Goal: Communication & Community: Share content

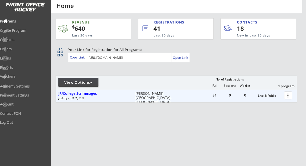
click at [289, 93] on div at bounding box center [288, 95] width 9 height 9
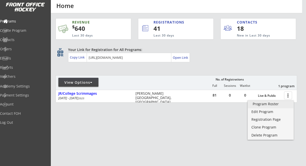
click at [276, 104] on div "Program Roster" at bounding box center [270, 104] width 36 height 4
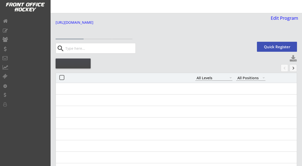
select select ""All Levels""
select select ""All Positions""
select select ""All Levels""
select select ""All Positions""
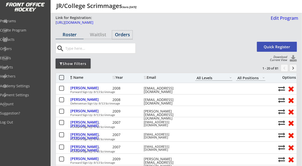
click at [127, 36] on div "Orders" at bounding box center [122, 34] width 20 height 5
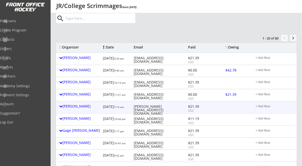
scroll to position [28, 0]
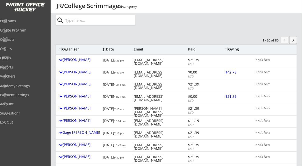
click at [291, 40] on button "keyboard_arrow_right" at bounding box center [293, 40] width 8 height 8
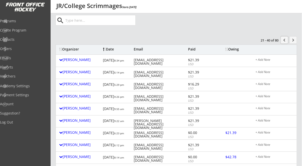
click at [283, 39] on button "chevron_left" at bounding box center [284, 40] width 8 height 8
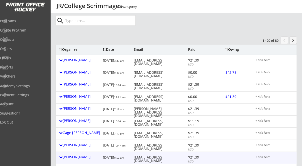
scroll to position [27, 0]
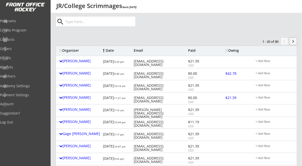
click at [292, 42] on button "keyboard_arrow_right" at bounding box center [293, 42] width 8 height 8
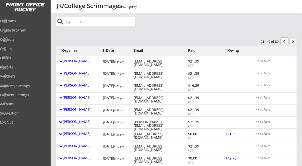
click at [285, 41] on button "chevron_left" at bounding box center [284, 42] width 8 height 8
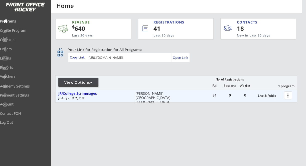
click at [284, 95] on div at bounding box center [288, 95] width 9 height 9
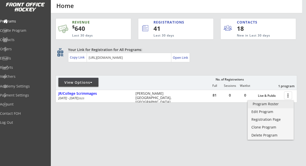
click at [274, 102] on div "Program Roster" at bounding box center [270, 104] width 36 height 4
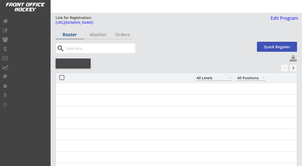
select select ""All Levels""
select select ""All Positions""
select select ""All Levels""
select select ""All Positions""
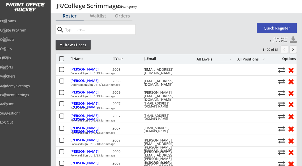
scroll to position [14, 0]
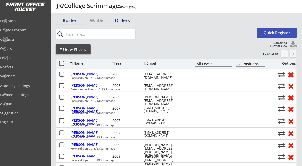
click at [127, 23] on div "Orders" at bounding box center [122, 20] width 20 height 5
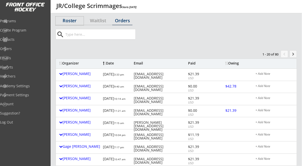
click at [72, 21] on div "Roster" at bounding box center [70, 20] width 28 height 5
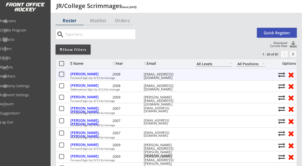
click at [60, 76] on button at bounding box center [62, 75] width 6 height 6
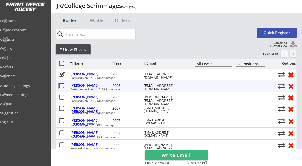
click at [60, 86] on button at bounding box center [62, 86] width 6 height 6
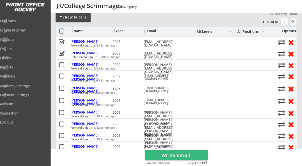
scroll to position [51, 0]
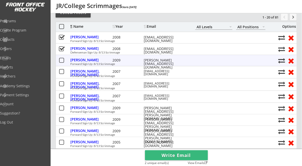
click at [62, 59] on button at bounding box center [62, 61] width 6 height 6
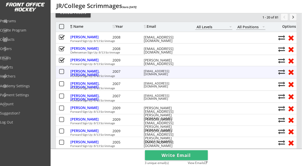
click at [61, 73] on button at bounding box center [62, 72] width 6 height 6
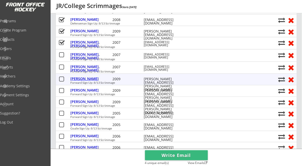
scroll to position [80, 0]
click at [62, 80] on button at bounding box center [62, 79] width 6 height 6
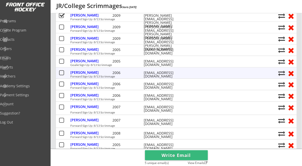
scroll to position [147, 0]
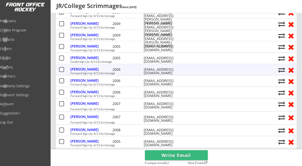
click at [60, 68] on button at bounding box center [62, 70] width 6 height 6
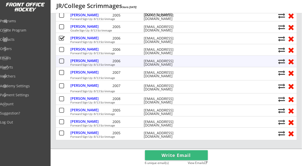
scroll to position [181, 0]
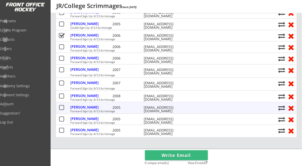
click at [61, 109] on button at bounding box center [62, 108] width 6 height 6
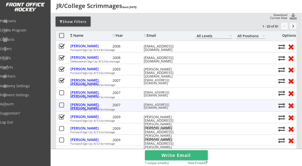
scroll to position [41, 0]
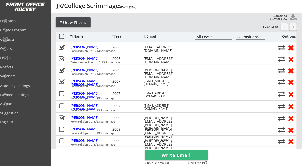
click at [295, 27] on button "keyboard_arrow_right" at bounding box center [293, 27] width 8 height 8
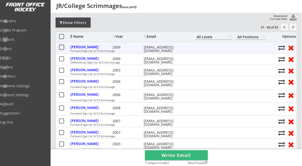
click at [59, 47] on button at bounding box center [62, 48] width 6 height 6
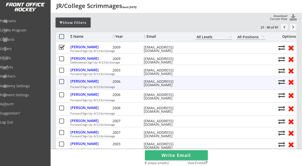
scroll to position [46, 0]
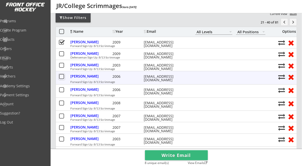
click at [61, 79] on button at bounding box center [62, 77] width 6 height 6
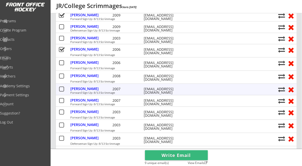
scroll to position [73, 0]
click at [60, 90] on button at bounding box center [62, 89] width 6 height 6
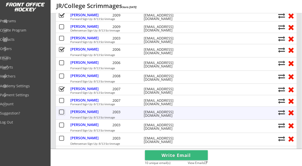
click at [61, 113] on button at bounding box center [62, 112] width 6 height 6
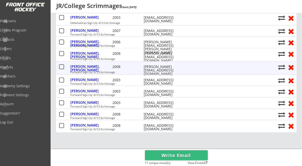
scroll to position [197, 0]
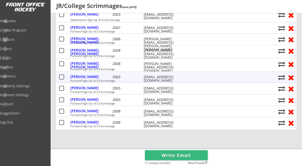
click at [60, 76] on button at bounding box center [62, 77] width 6 height 6
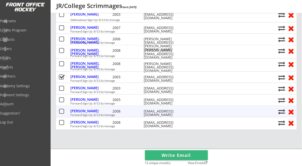
click at [61, 112] on button at bounding box center [62, 112] width 6 height 6
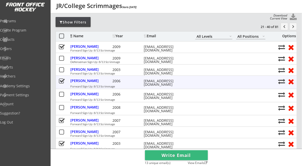
scroll to position [36, 0]
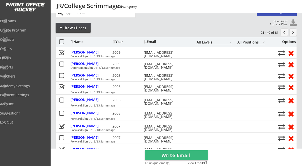
click at [292, 31] on button "keyboard_arrow_right" at bounding box center [293, 33] width 8 height 8
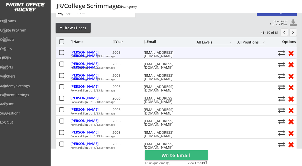
click at [62, 52] on button at bounding box center [62, 53] width 6 height 6
click at [61, 53] on button at bounding box center [62, 53] width 6 height 6
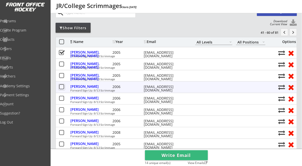
click at [61, 87] on button at bounding box center [62, 87] width 6 height 6
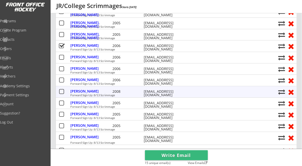
scroll to position [99, 0]
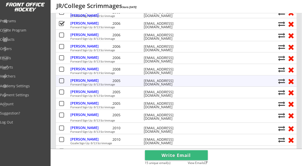
click at [61, 82] on button at bounding box center [62, 81] width 6 height 6
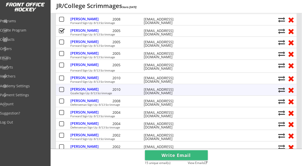
scroll to position [149, 0]
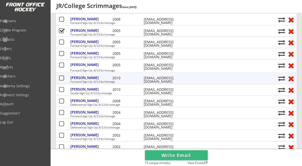
click at [62, 79] on button at bounding box center [62, 78] width 6 height 6
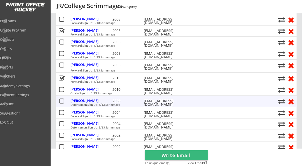
scroll to position [179, 0]
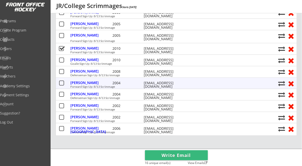
click at [61, 84] on button at bounding box center [62, 83] width 6 height 6
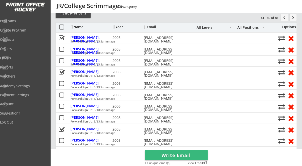
scroll to position [50, 0]
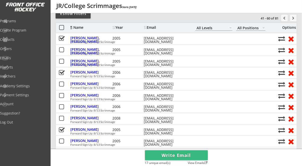
click at [291, 18] on button "keyboard_arrow_right" at bounding box center [293, 18] width 8 height 8
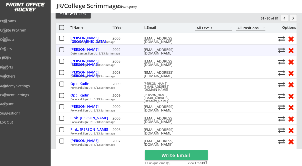
click at [60, 50] on button at bounding box center [62, 50] width 6 height 6
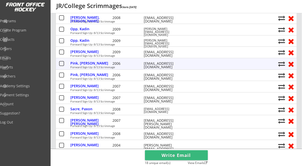
scroll to position [110, 0]
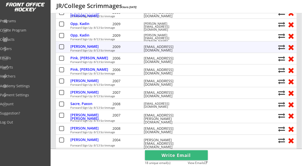
click at [61, 47] on button at bounding box center [62, 47] width 6 height 6
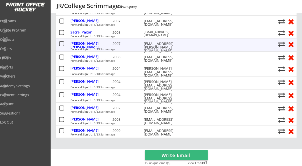
scroll to position [183, 0]
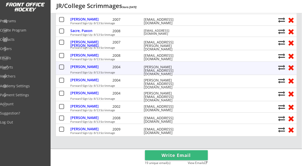
click at [63, 67] on button at bounding box center [62, 67] width 6 height 6
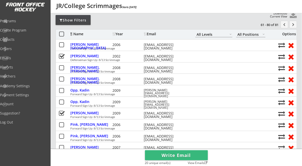
scroll to position [43, 0]
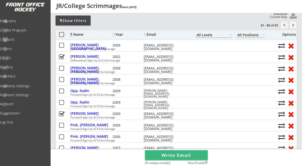
click at [296, 22] on button "keyboard_arrow_right" at bounding box center [293, 25] width 8 height 8
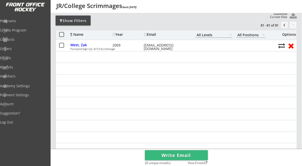
click at [175, 152] on button "Write Email" at bounding box center [176, 155] width 63 height 10
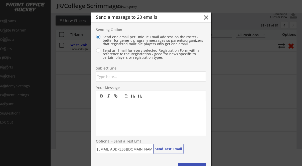
click at [117, 78] on input "input" at bounding box center [151, 77] width 110 height 10
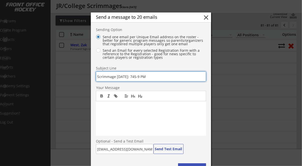
type input "Scrimmage August 13th: 745-9 PM"
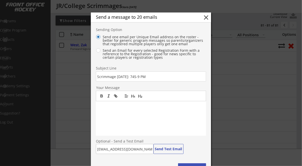
click at [113, 108] on p at bounding box center [151, 106] width 103 height 5
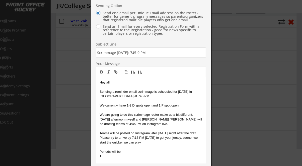
scroll to position [80, 0]
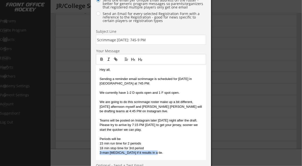
drag, startPoint x: 150, startPoint y: 154, endPoint x: 98, endPoint y: 155, distance: 51.5
click at [98, 155] on div "Hey all, Sending a reminder email scrimmage is scheduled for August 13th in Ame…" at bounding box center [151, 113] width 110 height 96
click at [156, 151] on p "3-man shootout if it results in a tie." at bounding box center [151, 153] width 103 height 5
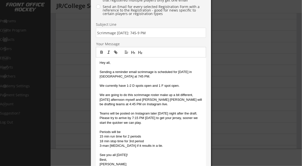
scroll to position [138, 0]
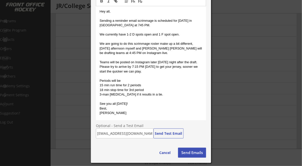
click at [189, 150] on button "Send Emails" at bounding box center [192, 153] width 28 height 10
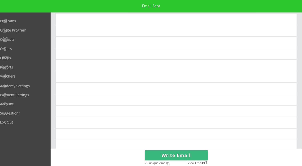
scroll to position [0, 0]
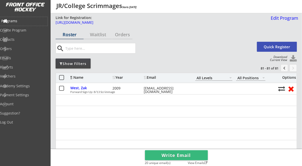
click at [21, 22] on div "Programs" at bounding box center [23, 21] width 45 height 4
